Goal: Check status: Check status

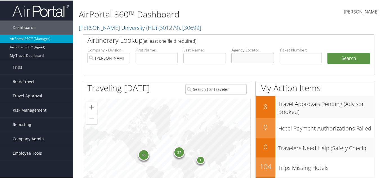
click at [236, 58] on input "text" at bounding box center [252, 57] width 42 height 10
paste input "D3TWRD"
type input "D3TWRD"
click at [124, 58] on input "[PERSON_NAME] University (HU)" at bounding box center [108, 57] width 42 height 10
click at [327, 52] on button "Search" at bounding box center [348, 57] width 42 height 11
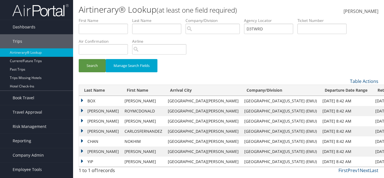
click at [94, 103] on td "BOX" at bounding box center [100, 101] width 43 height 10
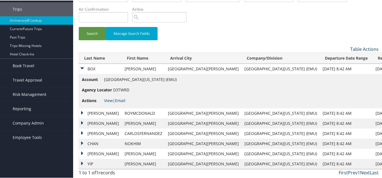
scroll to position [33, 0]
click at [122, 151] on td "ANDRES" at bounding box center [143, 153] width 43 height 10
click at [93, 154] on td "WALKER" at bounding box center [100, 153] width 43 height 10
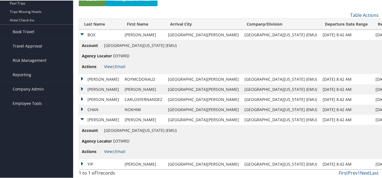
scroll to position [67, 0]
click at [109, 150] on link "View" at bounding box center [108, 150] width 9 height 5
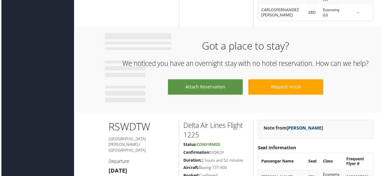
scroll to position [450, 0]
